Goal: Find specific page/section: Find specific page/section

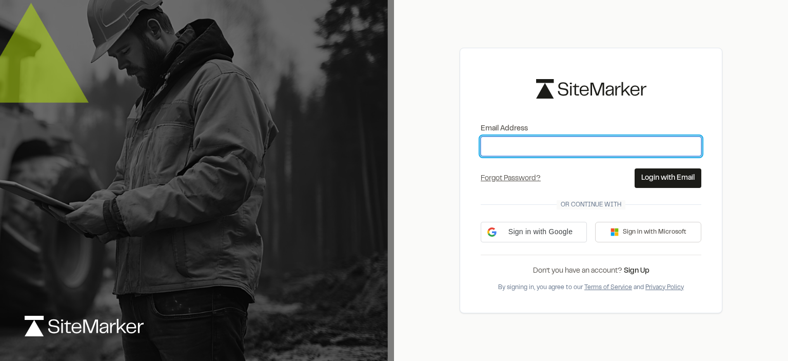
click at [498, 145] on input "Email Address" at bounding box center [591, 145] width 221 height 19
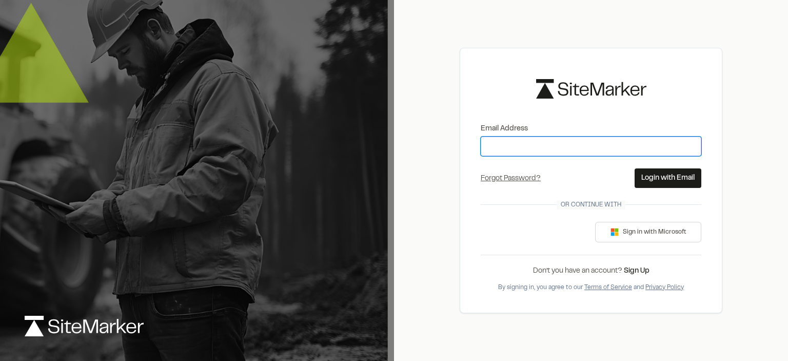
type input "**********"
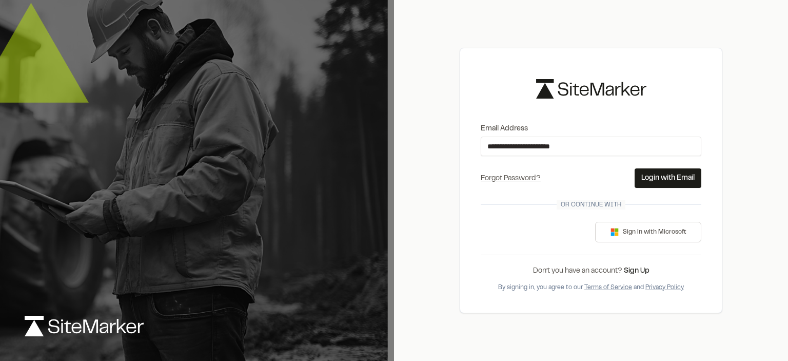
click at [659, 178] on button "Login with Email" at bounding box center [668, 177] width 67 height 19
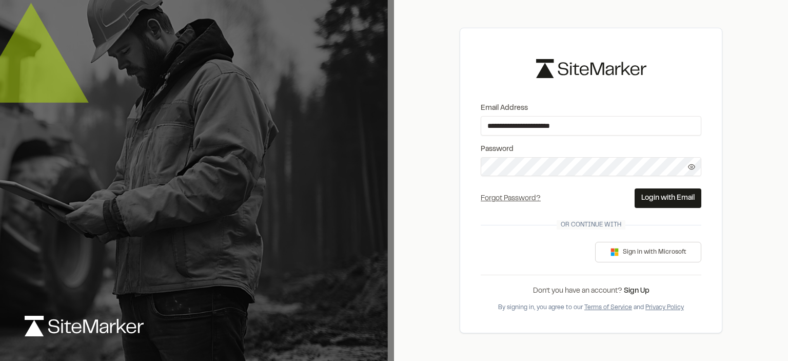
click at [654, 202] on button "Login with Email" at bounding box center [668, 197] width 67 height 19
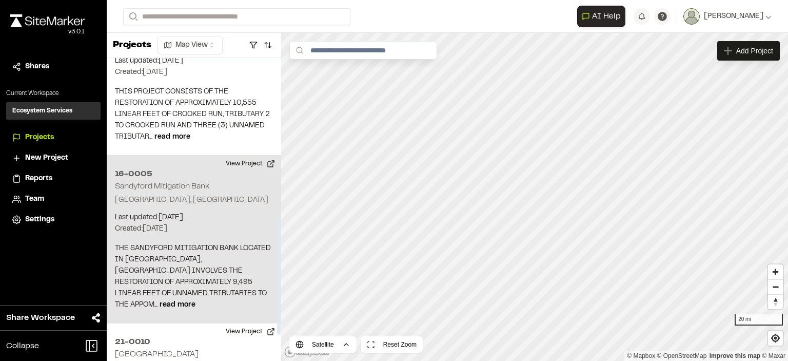
scroll to position [410, 0]
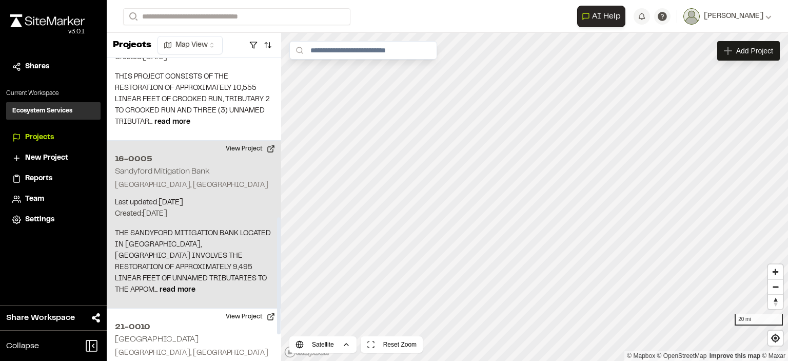
click at [179, 143] on div "16-0005 Sandyford Mitigation Bank Farmville, [GEOGRAPHIC_DATA] Last updated: [D…" at bounding box center [194, 225] width 174 height 168
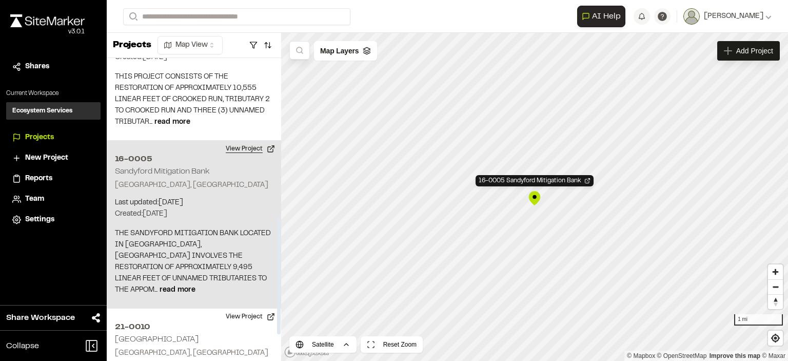
click at [244, 141] on button "View Project" at bounding box center [251, 149] width 62 height 16
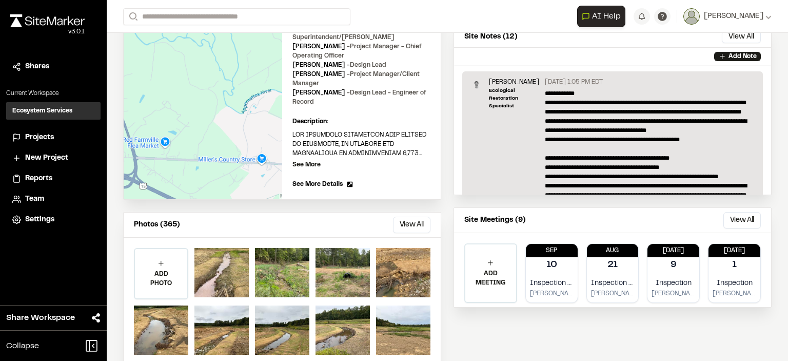
scroll to position [211, 0]
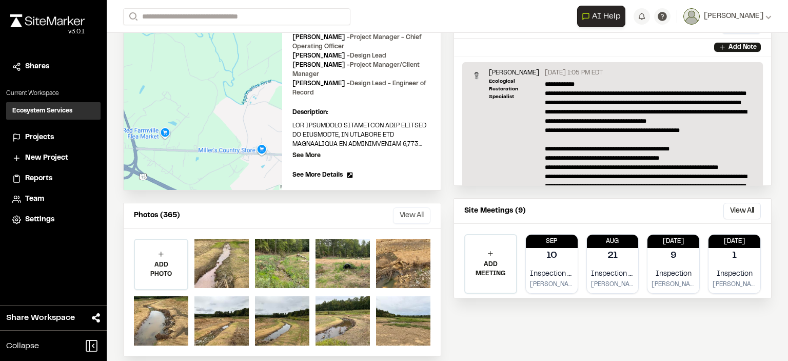
click at [407, 207] on button "View All" at bounding box center [411, 215] width 37 height 16
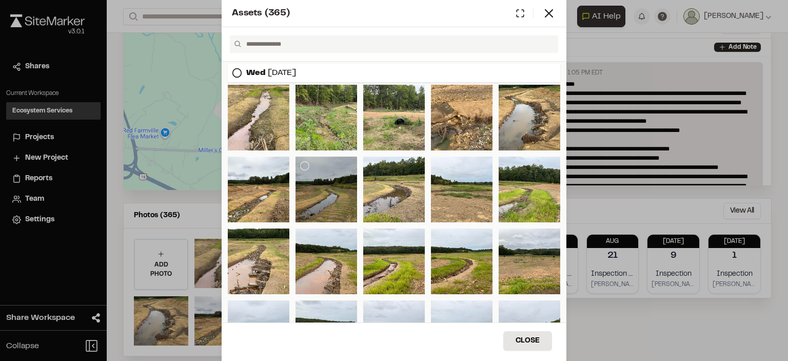
click at [331, 194] on div at bounding box center [327, 189] width 62 height 66
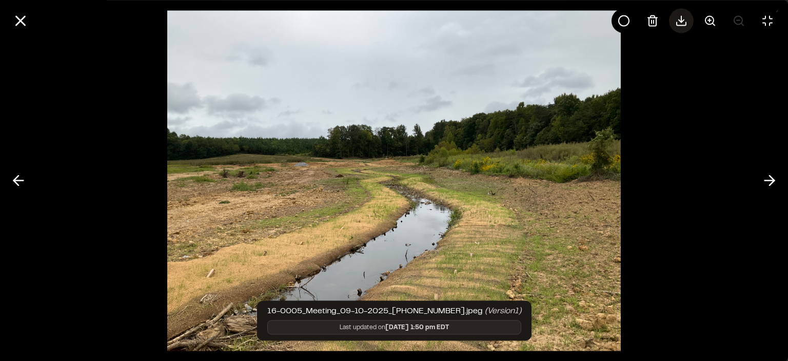
click at [681, 24] on icon at bounding box center [681, 20] width 12 height 12
click at [21, 21] on line at bounding box center [20, 20] width 9 height 9
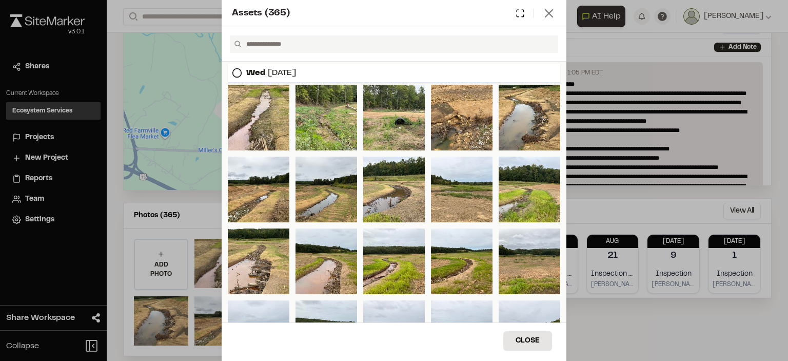
click at [548, 14] on line at bounding box center [548, 13] width 7 height 7
